Goal: Information Seeking & Learning: Learn about a topic

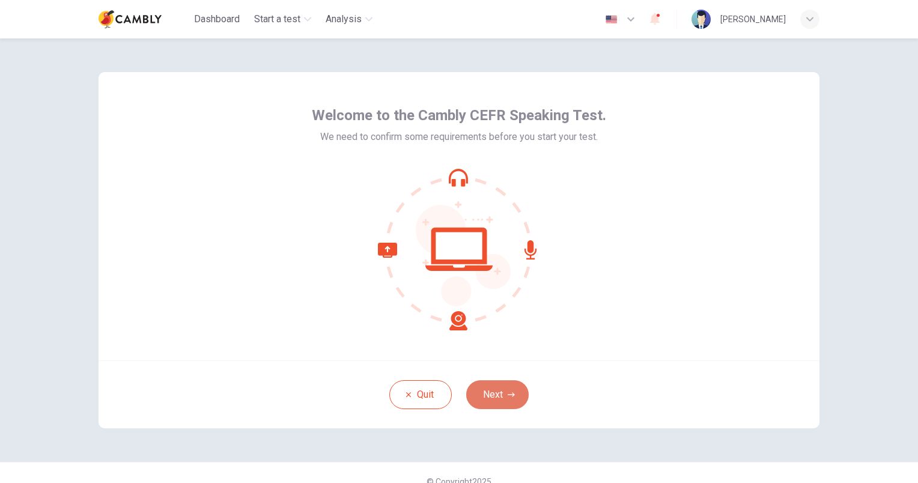
click at [515, 384] on button "Next" at bounding box center [497, 394] width 62 height 29
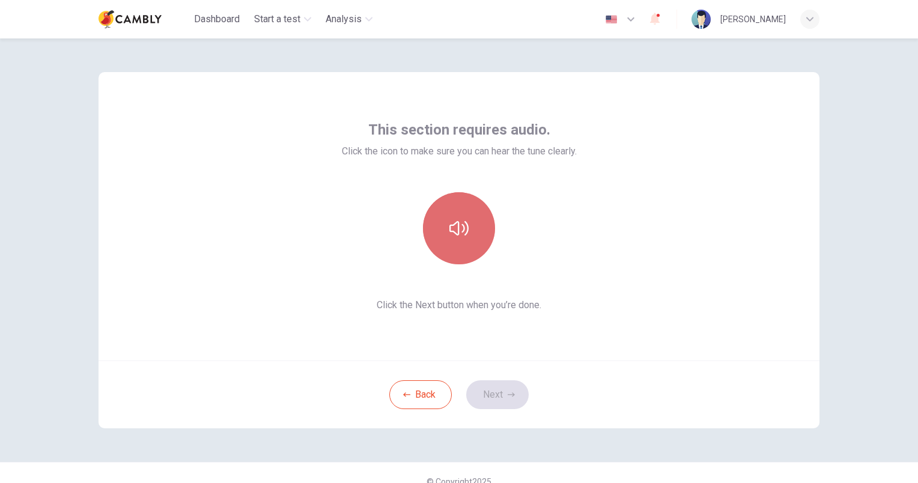
click at [455, 245] on button "button" at bounding box center [459, 228] width 72 height 72
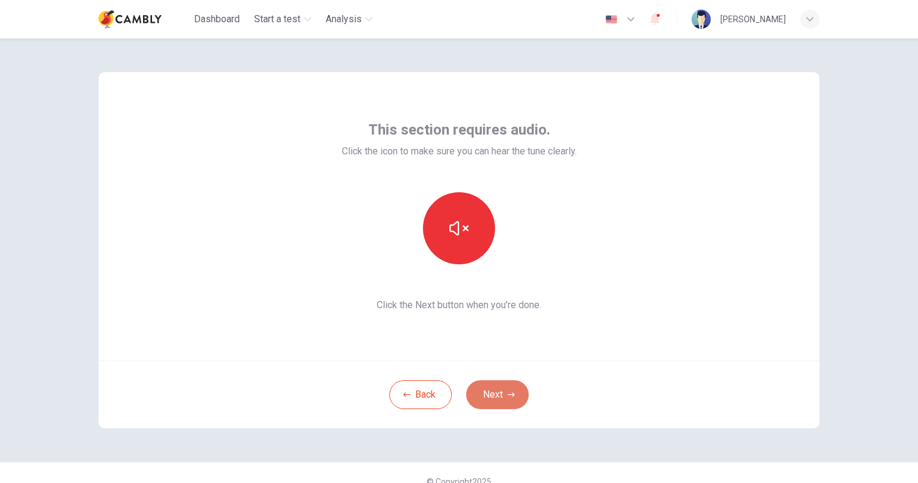
click at [493, 384] on button "Next" at bounding box center [497, 394] width 62 height 29
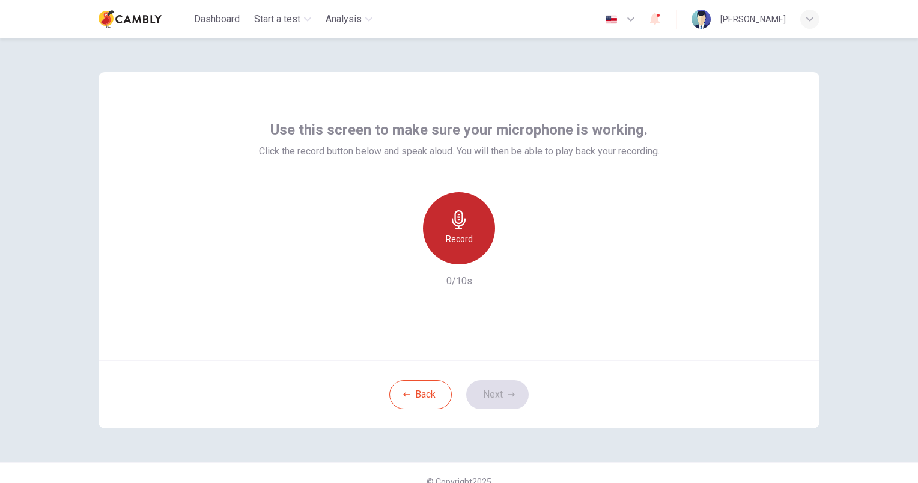
click at [432, 223] on div "Record" at bounding box center [459, 228] width 72 height 72
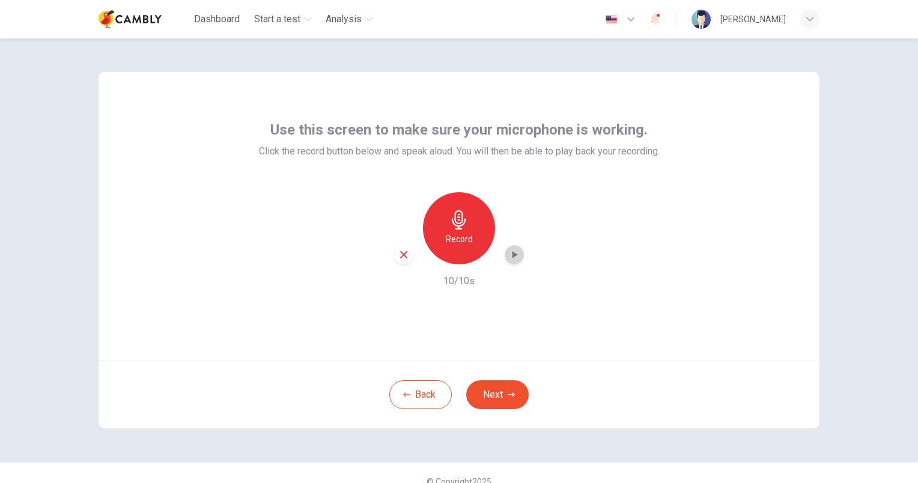
click at [512, 256] on icon "button" at bounding box center [514, 254] width 5 height 7
click at [494, 395] on button "Next" at bounding box center [497, 394] width 62 height 29
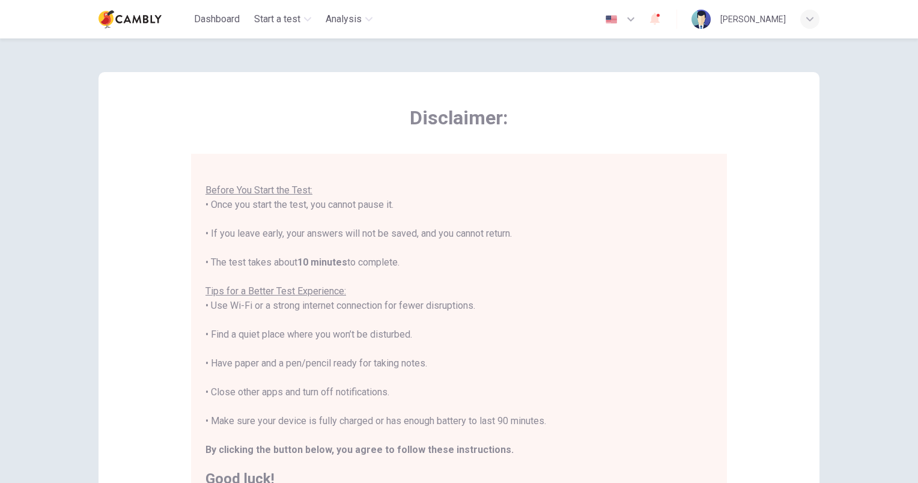
scroll to position [185, 0]
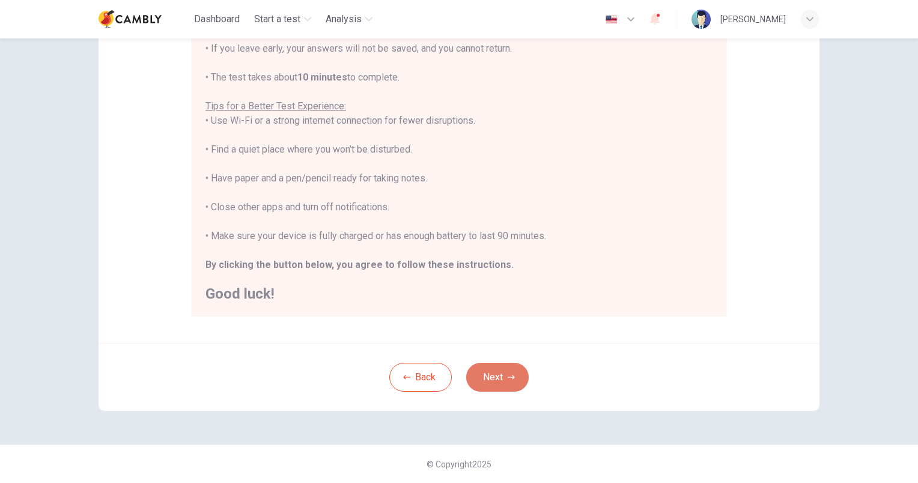
click at [496, 372] on button "Next" at bounding box center [497, 377] width 62 height 29
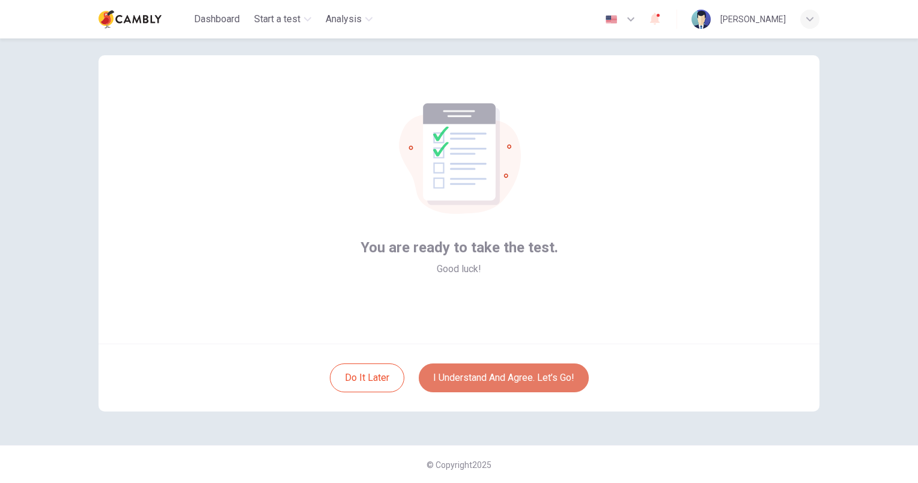
click at [496, 372] on button "I understand and agree. Let’s go!" at bounding box center [504, 377] width 170 height 29
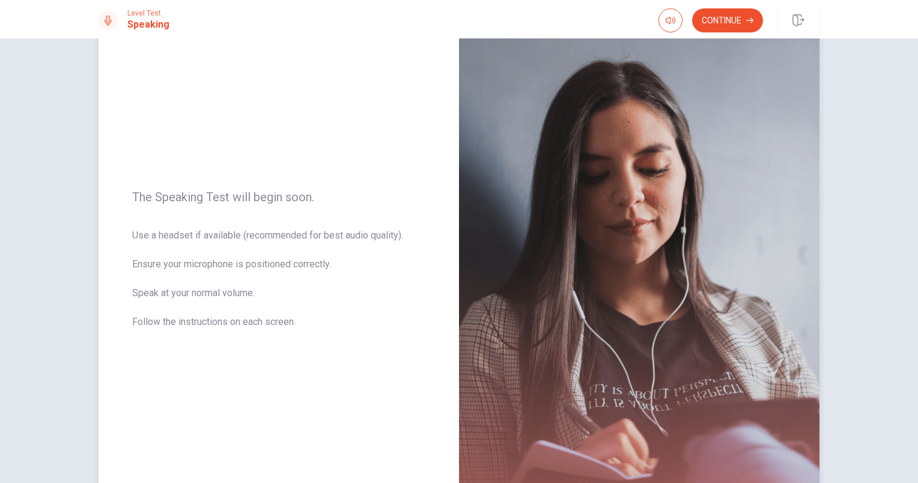
scroll to position [52, 0]
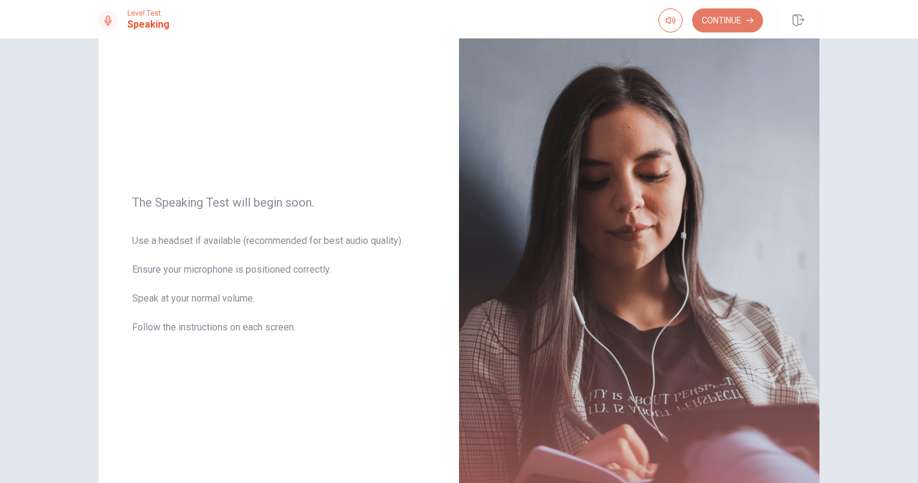
click at [750, 19] on icon "button" at bounding box center [749, 20] width 7 height 7
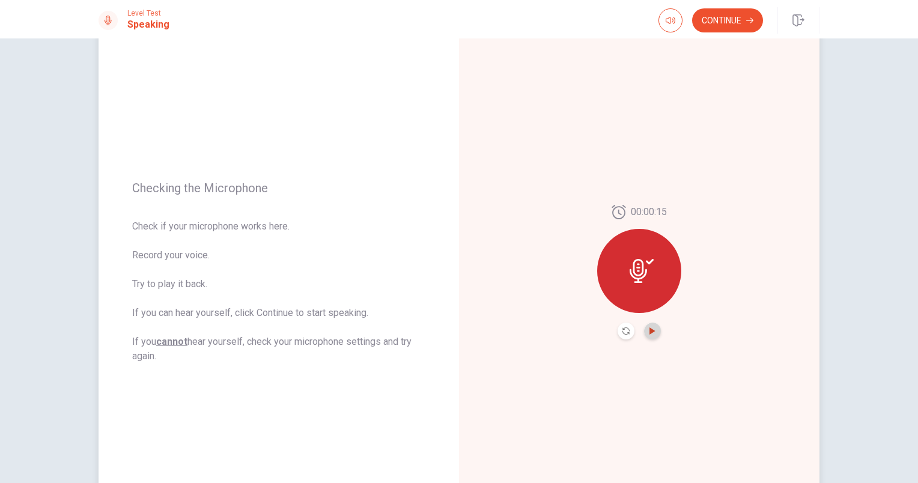
click at [652, 333] on icon "Play Audio" at bounding box center [652, 330] width 7 height 7
click at [733, 22] on button "Continue" at bounding box center [727, 20] width 71 height 24
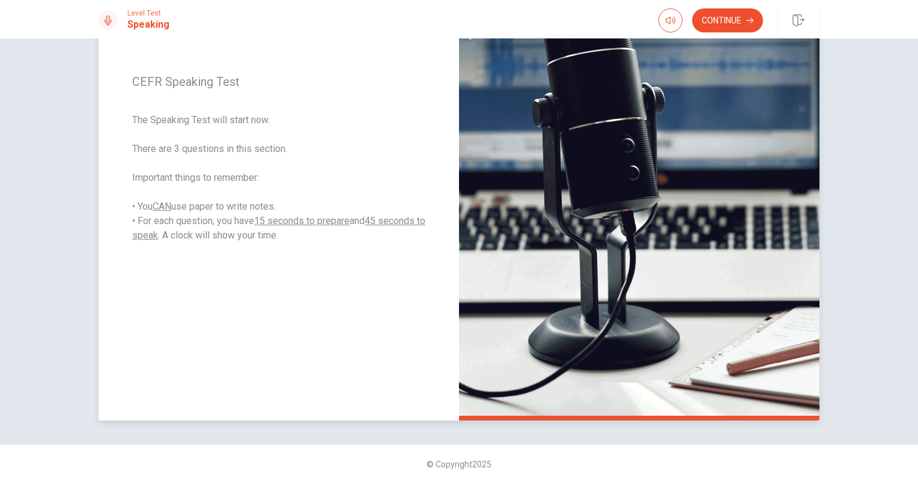
scroll to position [0, 0]
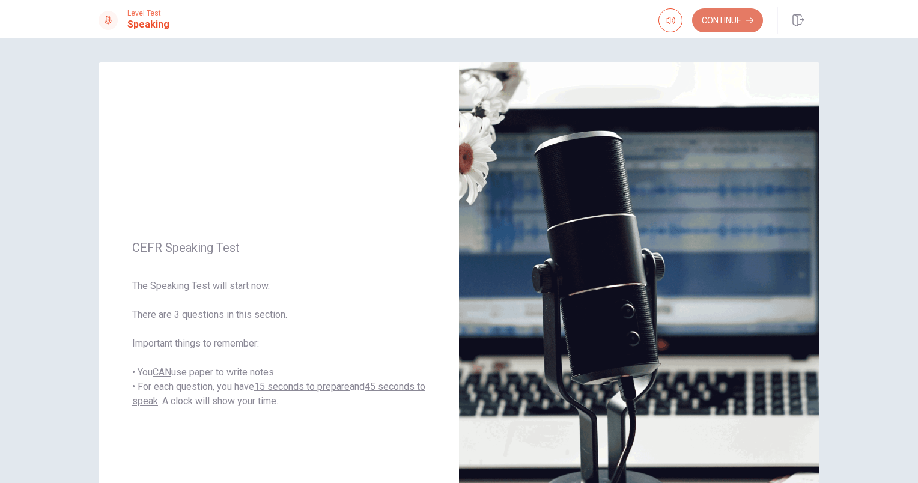
click at [703, 14] on button "Continue" at bounding box center [727, 20] width 71 height 24
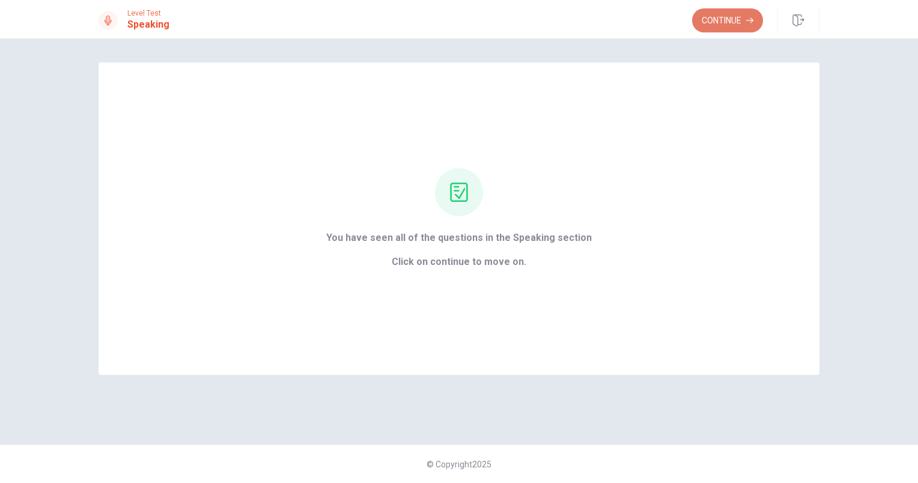
click at [724, 16] on button "Continue" at bounding box center [727, 20] width 71 height 24
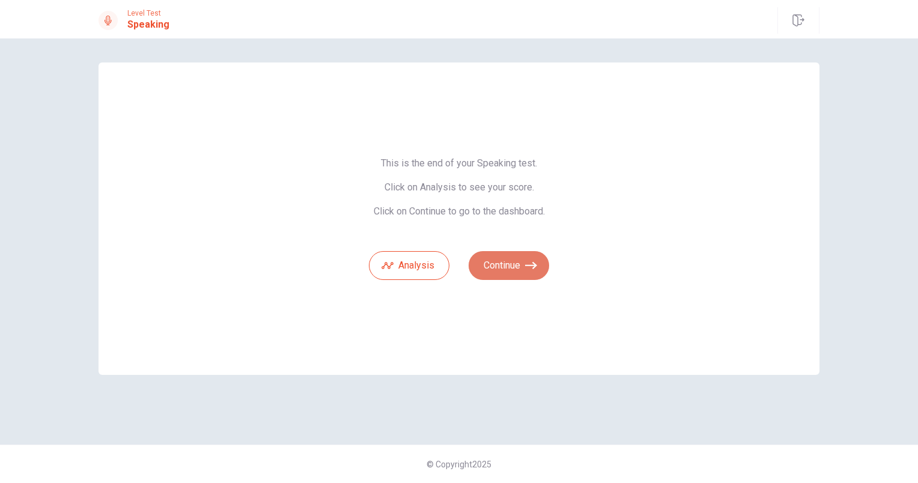
click at [542, 268] on button "Continue" at bounding box center [509, 265] width 80 height 29
